Goal: Information Seeking & Learning: Learn about a topic

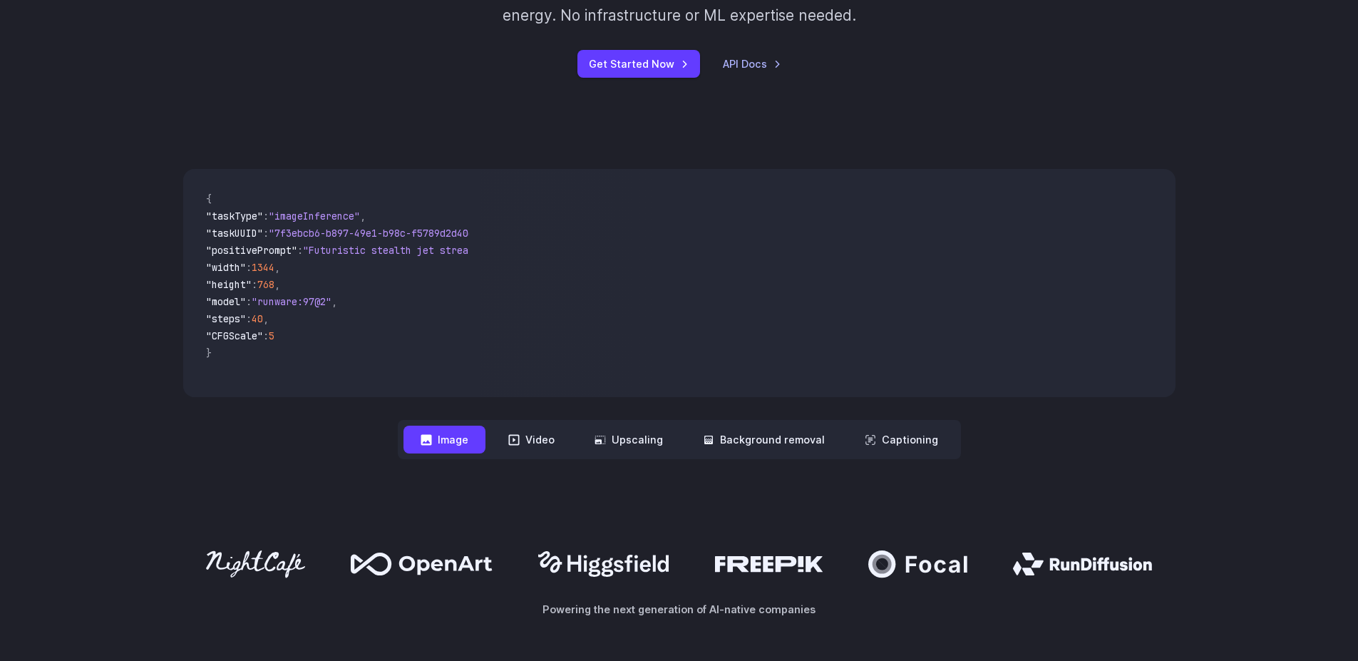
scroll to position [428, 0]
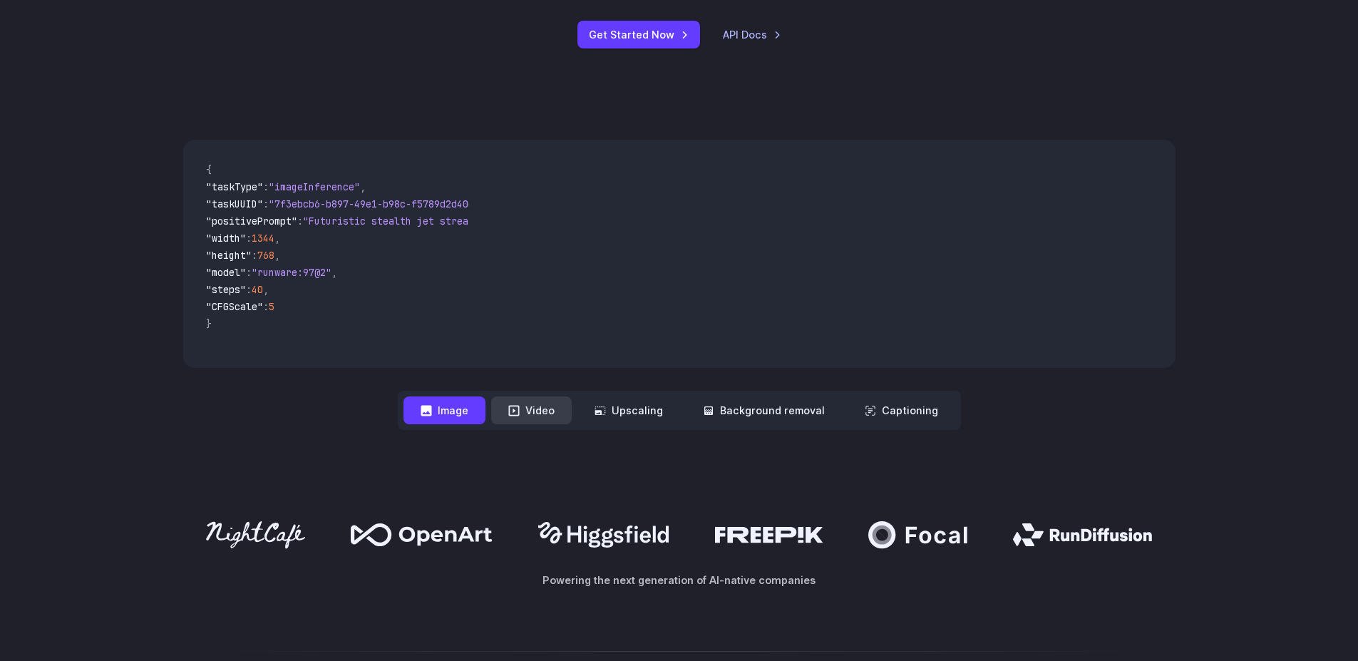
click at [545, 416] on button "Video" at bounding box center [531, 410] width 81 height 28
click at [469, 418] on button "Image" at bounding box center [445, 410] width 82 height 28
click at [525, 421] on button "Video" at bounding box center [531, 410] width 81 height 28
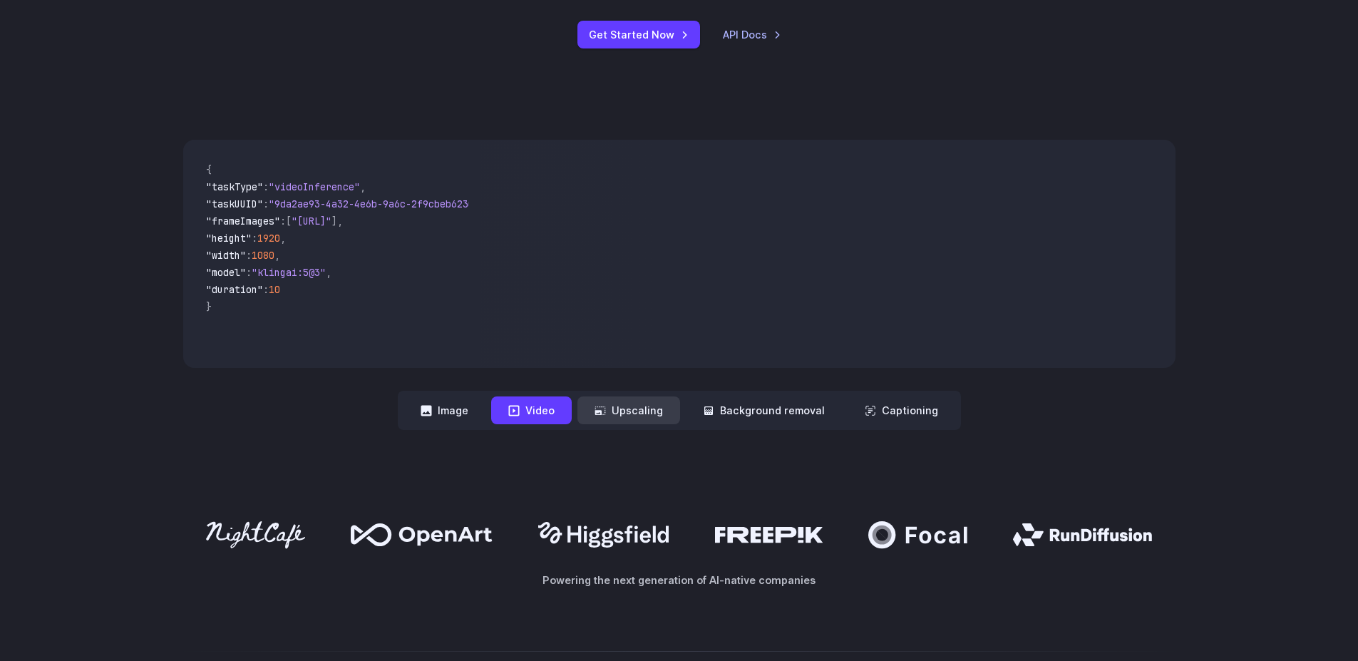
click at [648, 420] on button "Upscaling" at bounding box center [629, 410] width 103 height 28
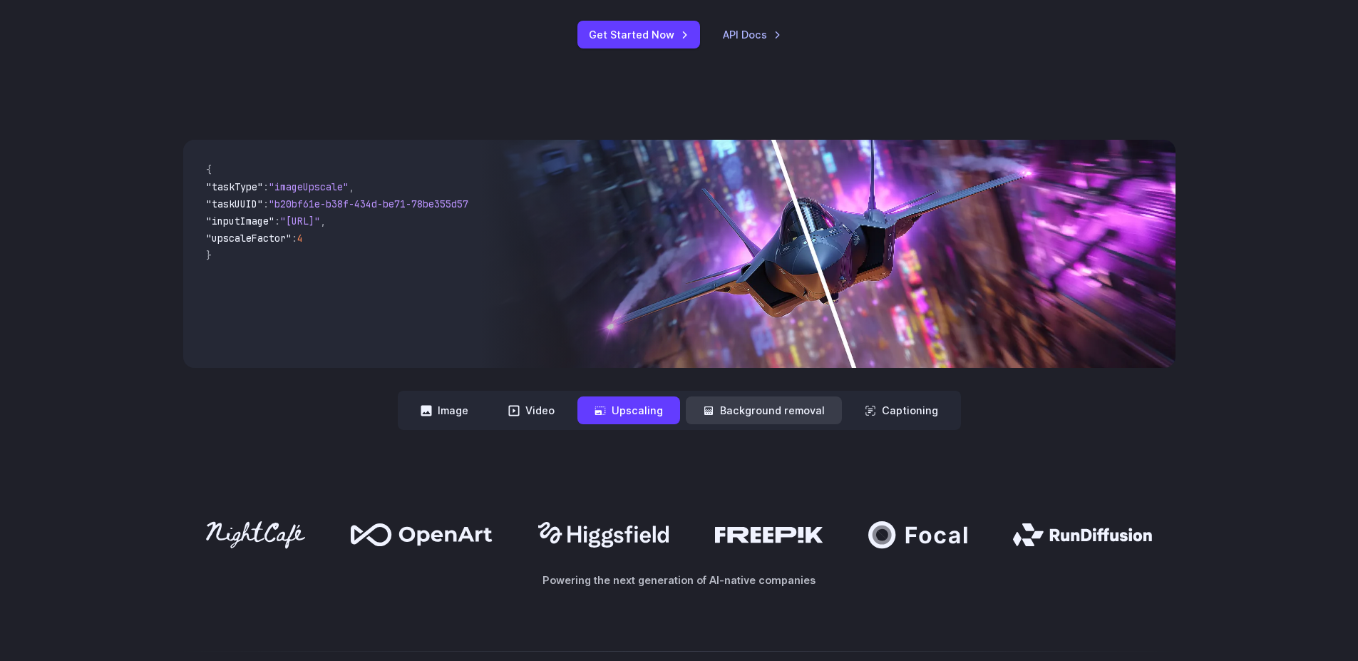
click at [730, 419] on button "Background removal" at bounding box center [764, 410] width 156 height 28
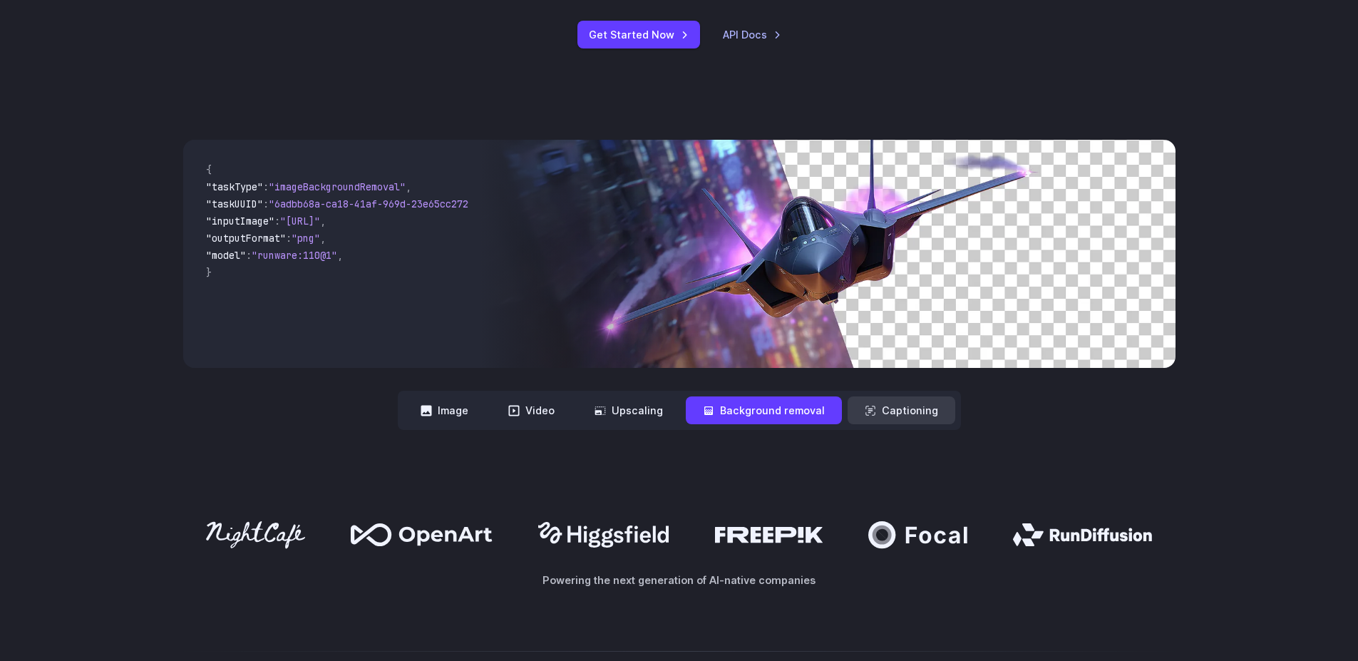
click at [883, 417] on button "Captioning" at bounding box center [902, 410] width 108 height 28
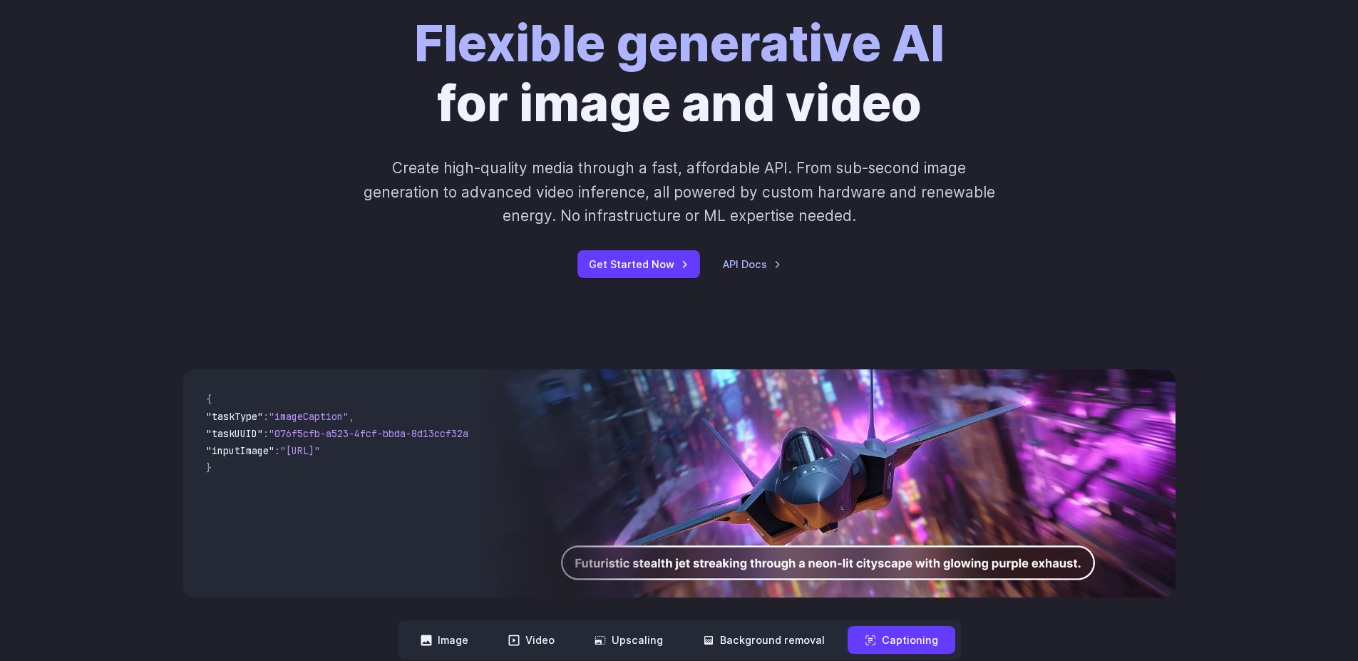
scroll to position [0, 0]
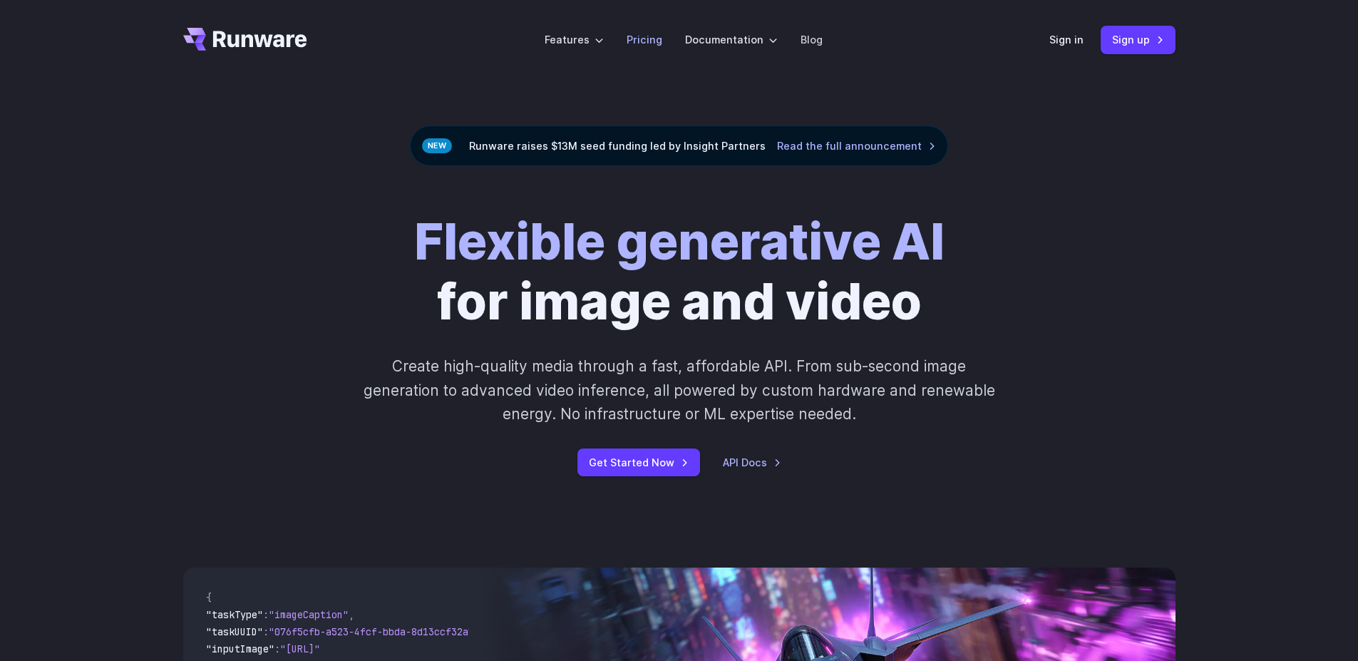
click at [646, 41] on link "Pricing" at bounding box center [645, 39] width 36 height 16
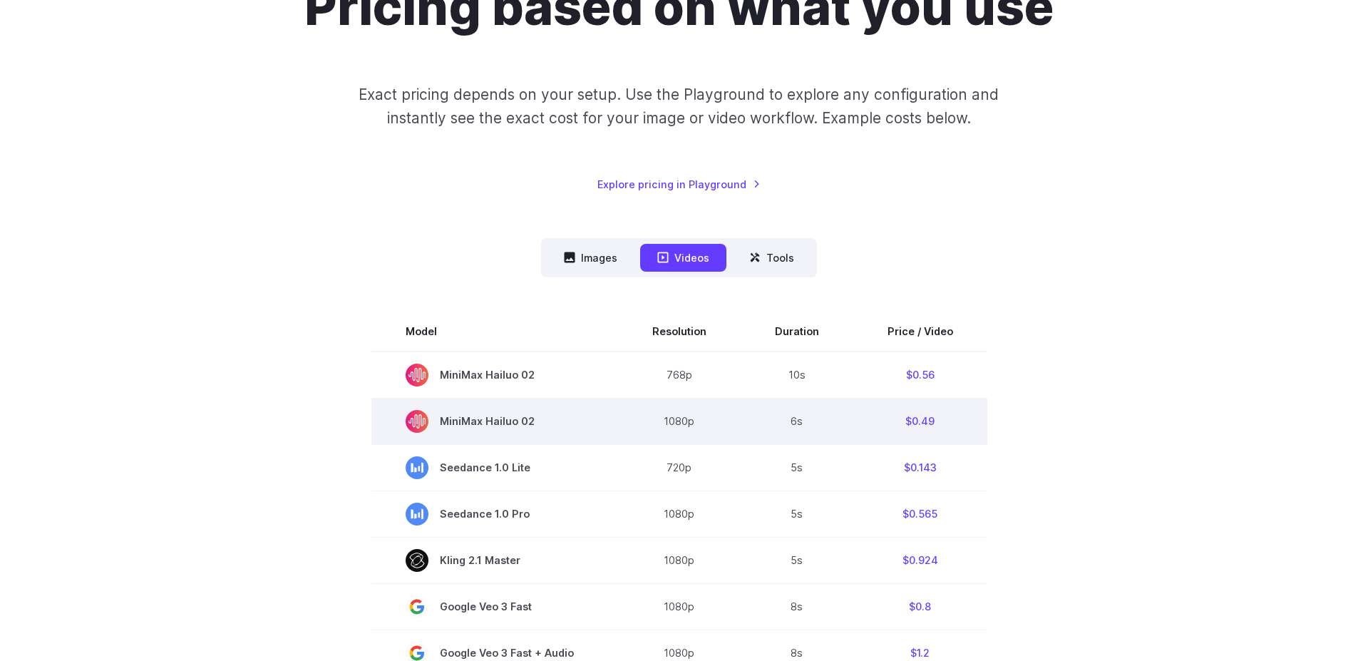
scroll to position [257, 0]
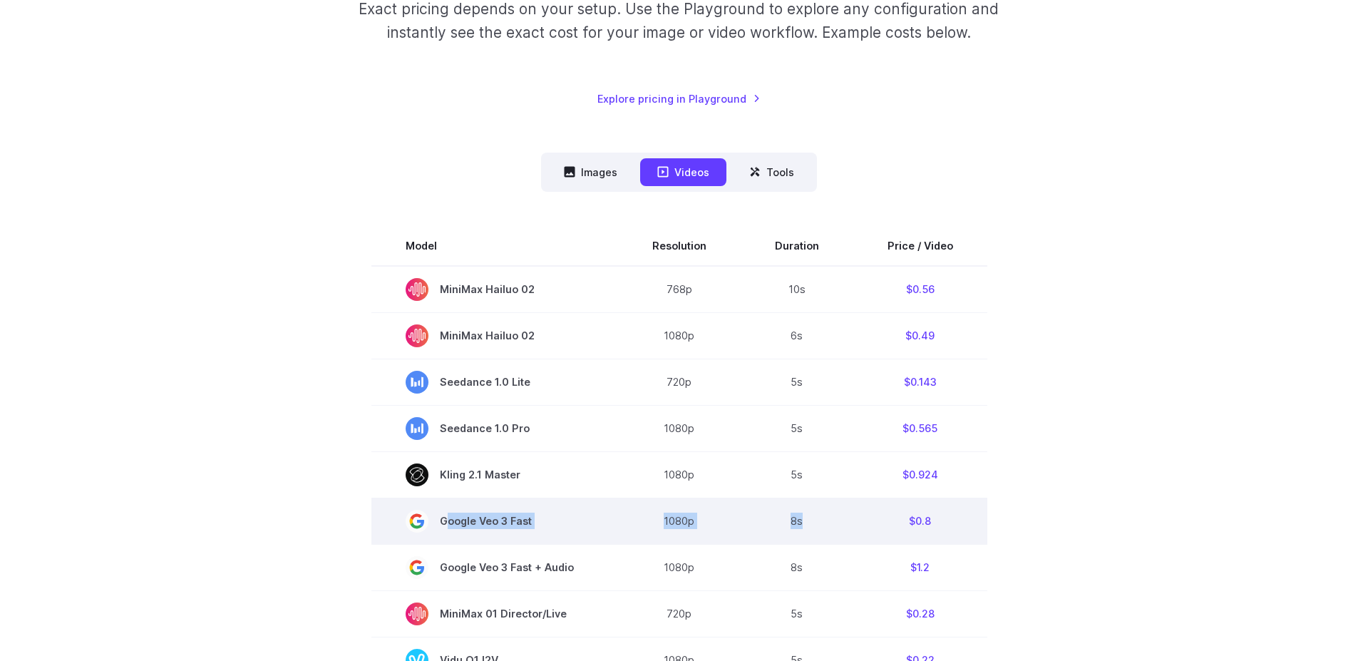
drag, startPoint x: 836, startPoint y: 525, endPoint x: 613, endPoint y: 524, distance: 222.5
click at [613, 524] on tr "Google Veo 3 Fast 1080p 8s $0.8" at bounding box center [679, 521] width 616 height 46
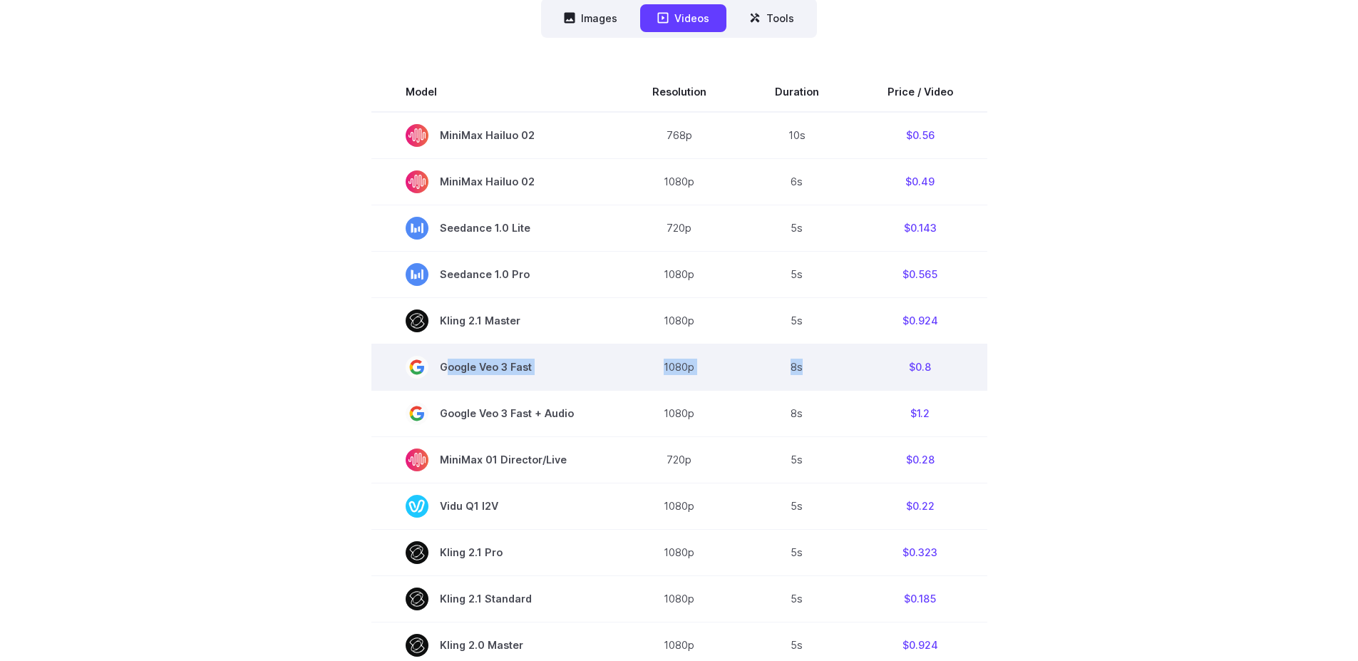
scroll to position [428, 0]
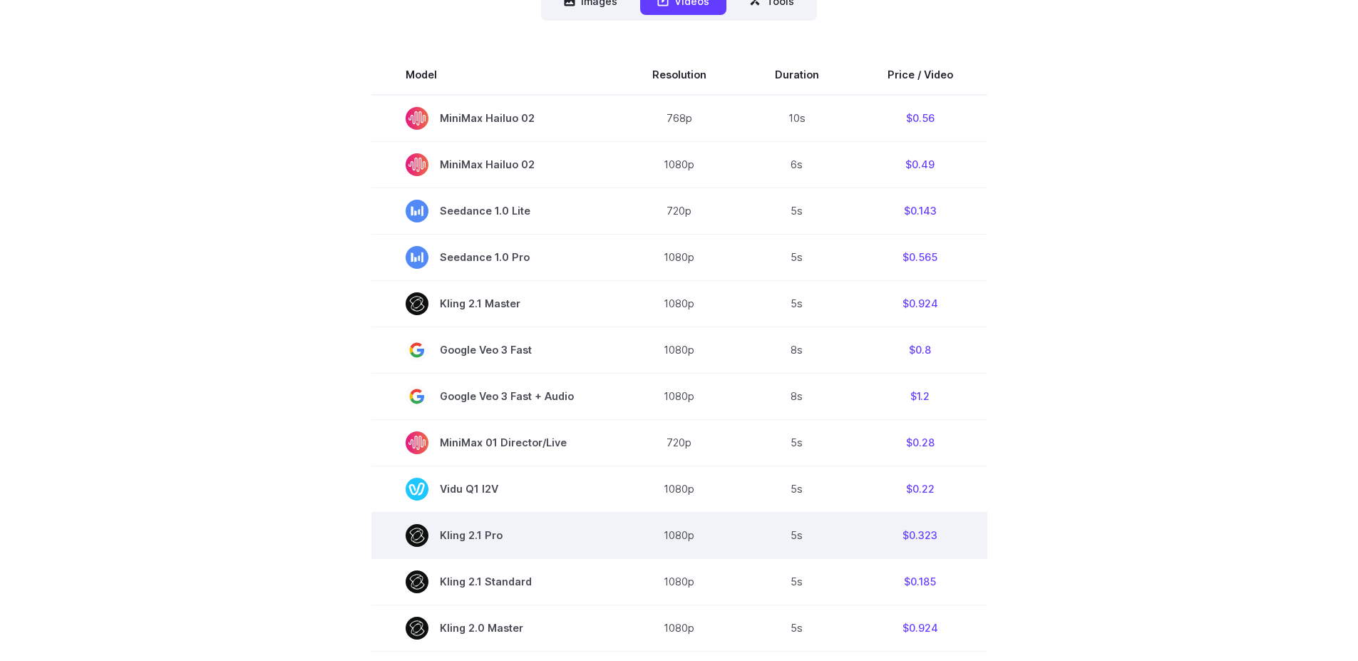
click at [669, 527] on td "1080p" at bounding box center [679, 535] width 123 height 46
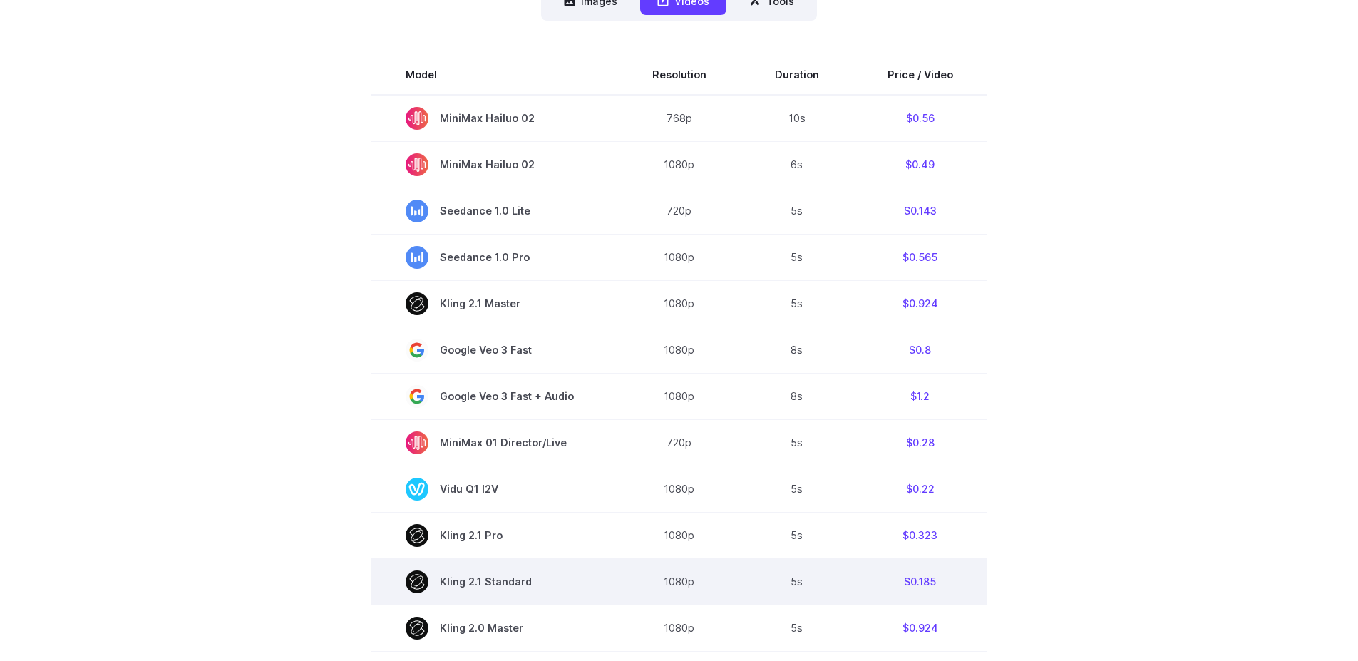
click at [665, 584] on td "1080p" at bounding box center [679, 581] width 123 height 46
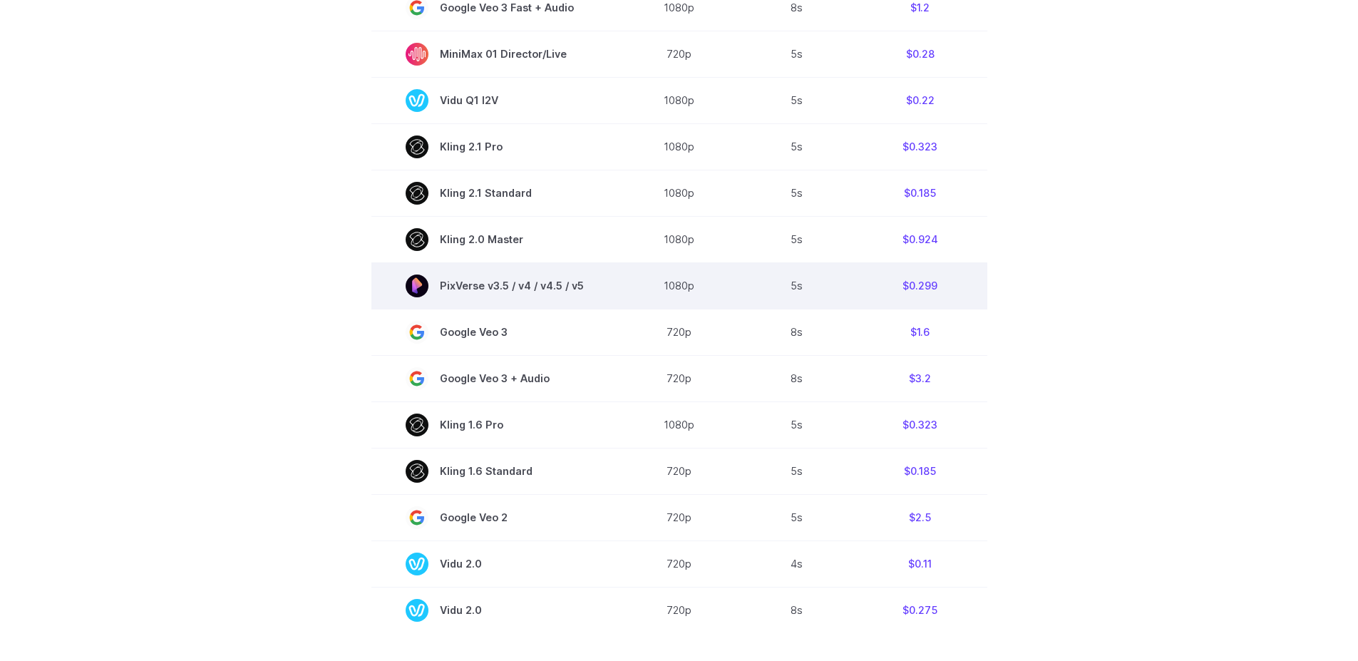
scroll to position [856, 0]
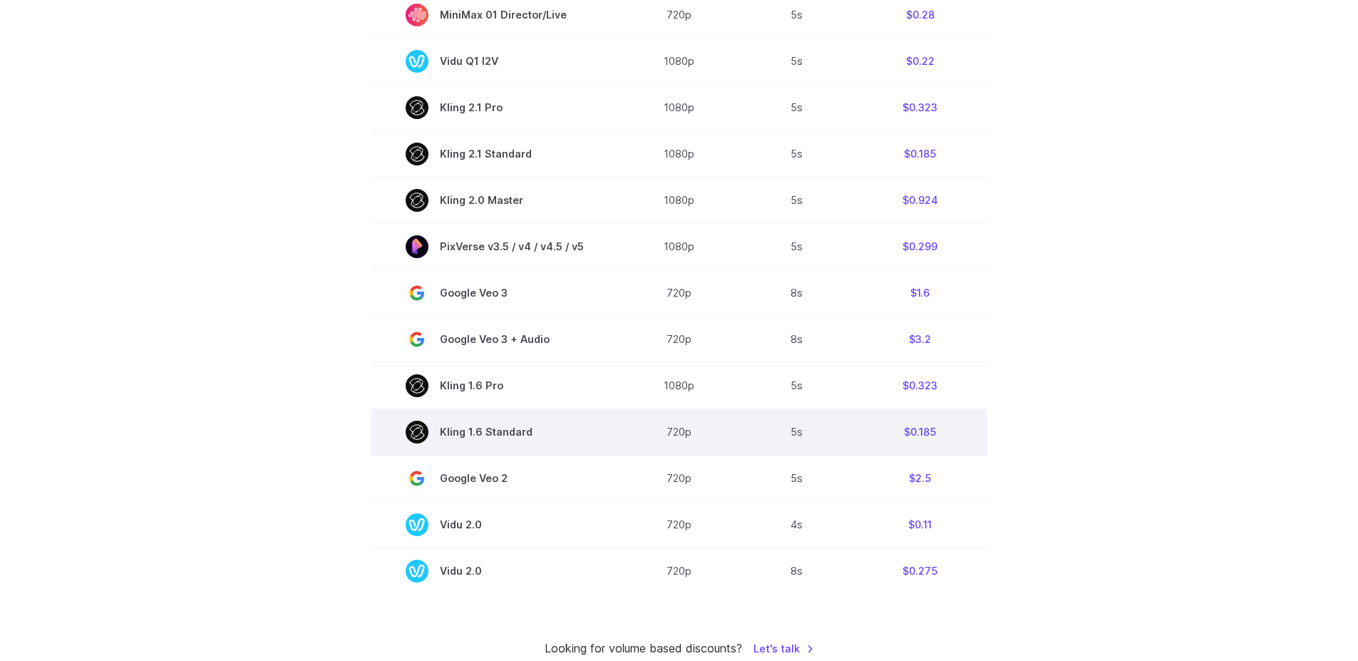
drag, startPoint x: 444, startPoint y: 433, endPoint x: 538, endPoint y: 435, distance: 93.4
click at [538, 435] on span "Kling 1.6 Standard" at bounding box center [495, 432] width 178 height 23
click at [530, 434] on span "Kling 1.6 Standard" at bounding box center [495, 432] width 178 height 23
click at [529, 434] on span "Kling 1.6 Standard" at bounding box center [495, 432] width 178 height 23
